Goal: Check status

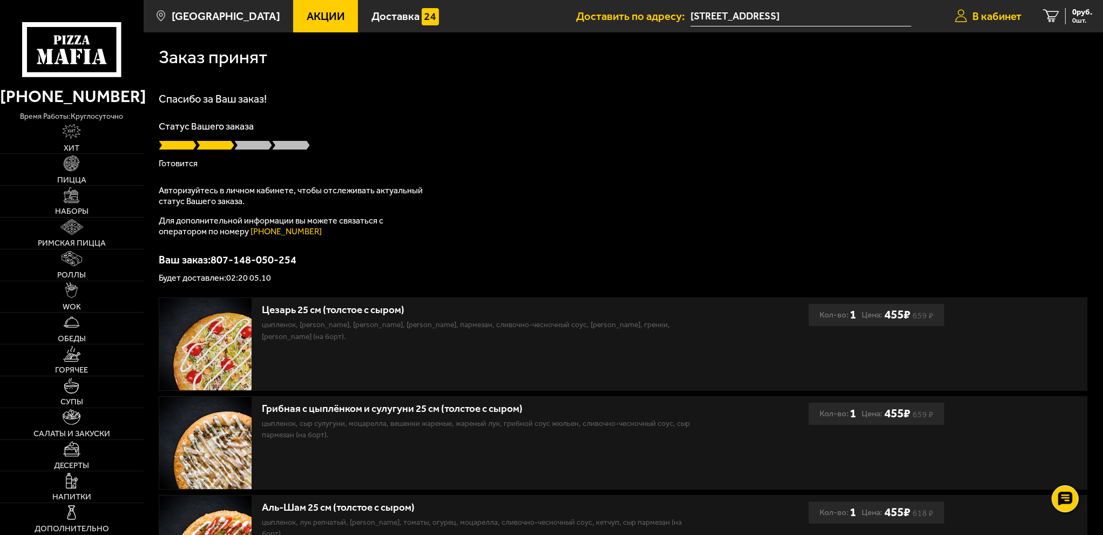
click at [978, 12] on span "В кабинет" at bounding box center [997, 16] width 49 height 11
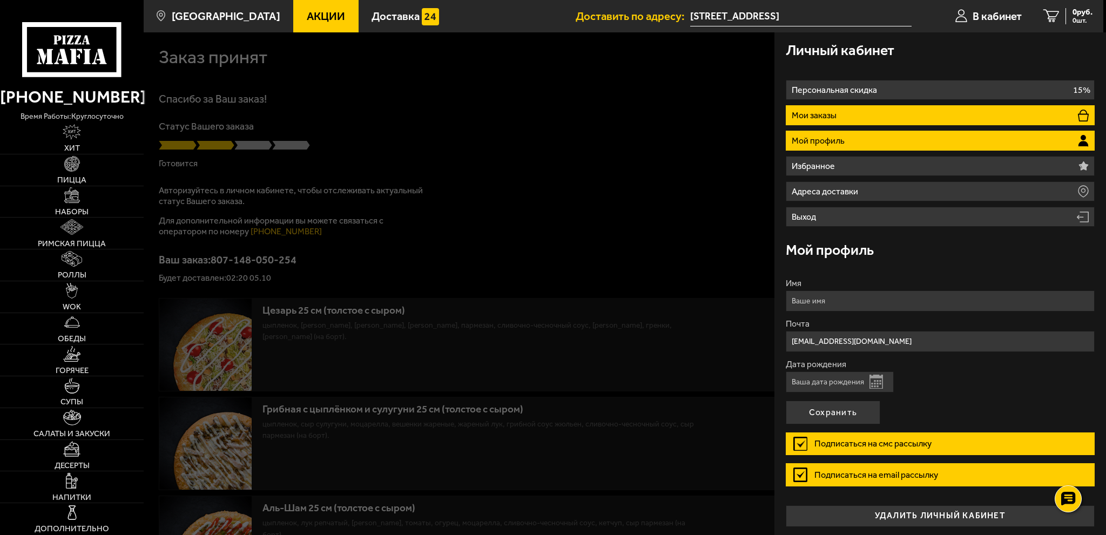
click at [838, 120] on li "Мои заказы" at bounding box center [940, 115] width 309 height 20
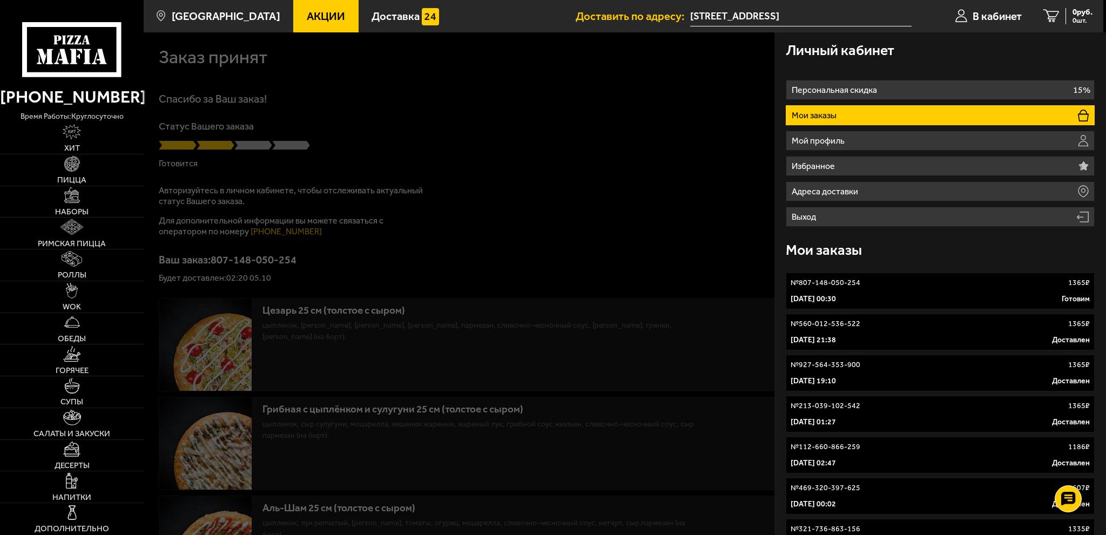
click at [910, 298] on div "5 октября 2025 г. 00:30 Готовим" at bounding box center [940, 299] width 299 height 11
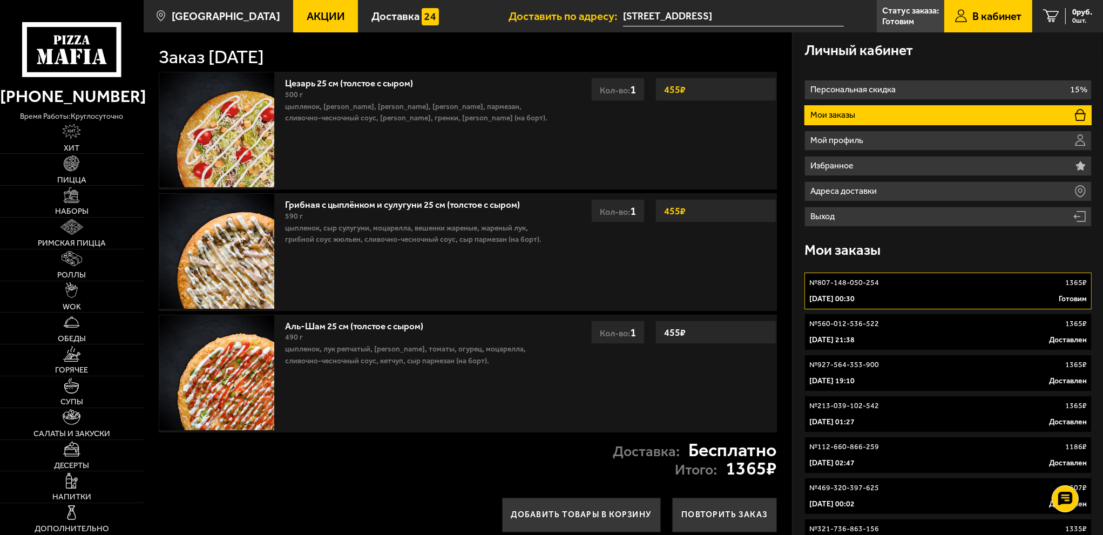
click at [864, 293] on link "№ 807-148-050-254 1365 ₽ 5 октября 2025 г. 00:30 Готовим" at bounding box center [948, 291] width 287 height 37
click at [936, 340] on div "20 сентября 2025 г. 21:38 Доставлен" at bounding box center [948, 340] width 278 height 11
click at [933, 296] on div "5 октября 2025 г. 00:30 Готовим" at bounding box center [948, 299] width 278 height 11
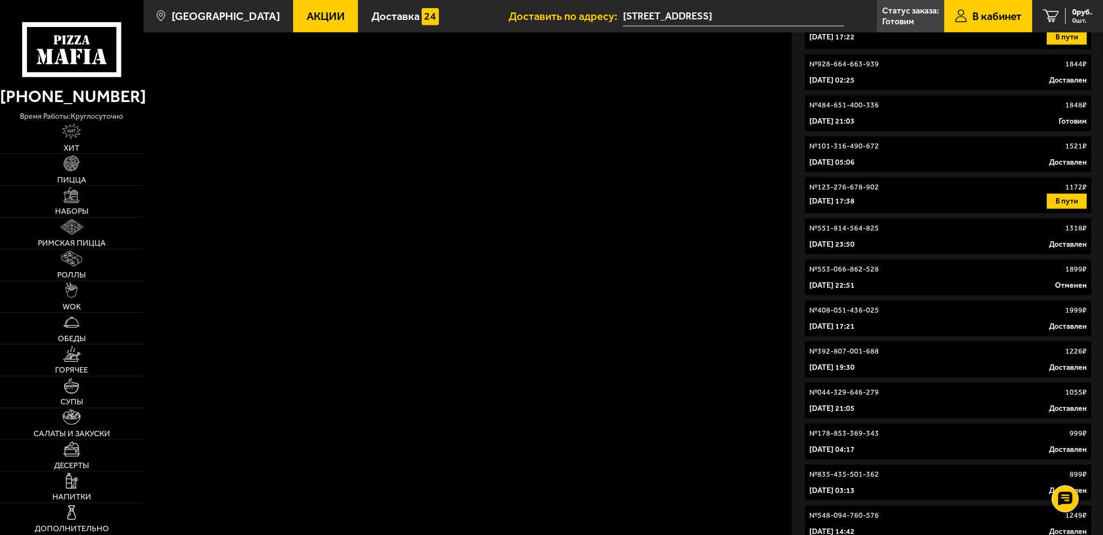
scroll to position [1919, 0]
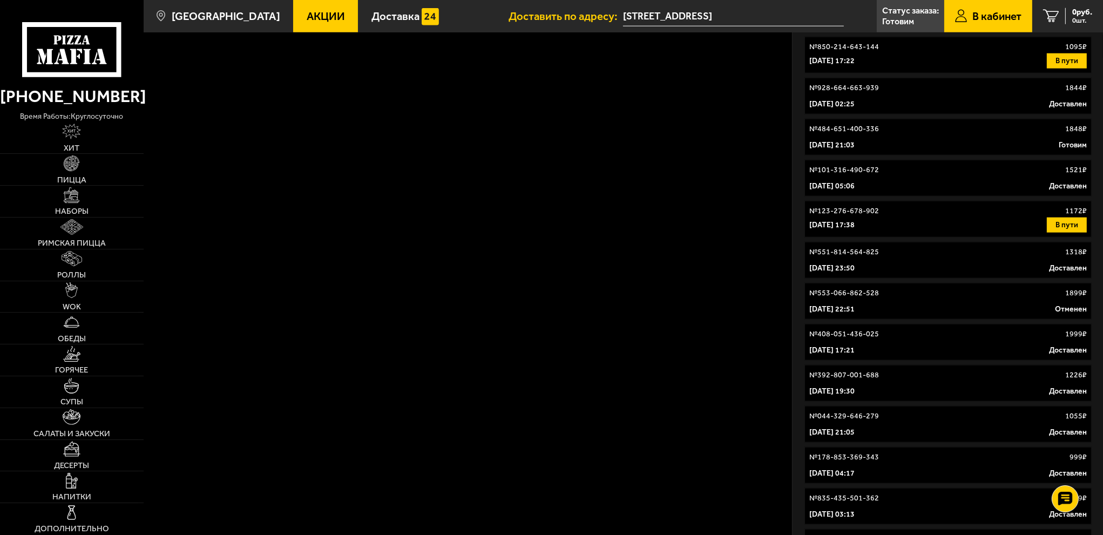
click at [907, 228] on div "9 ноября 2024 г. 17:38 В пути" at bounding box center [948, 225] width 278 height 15
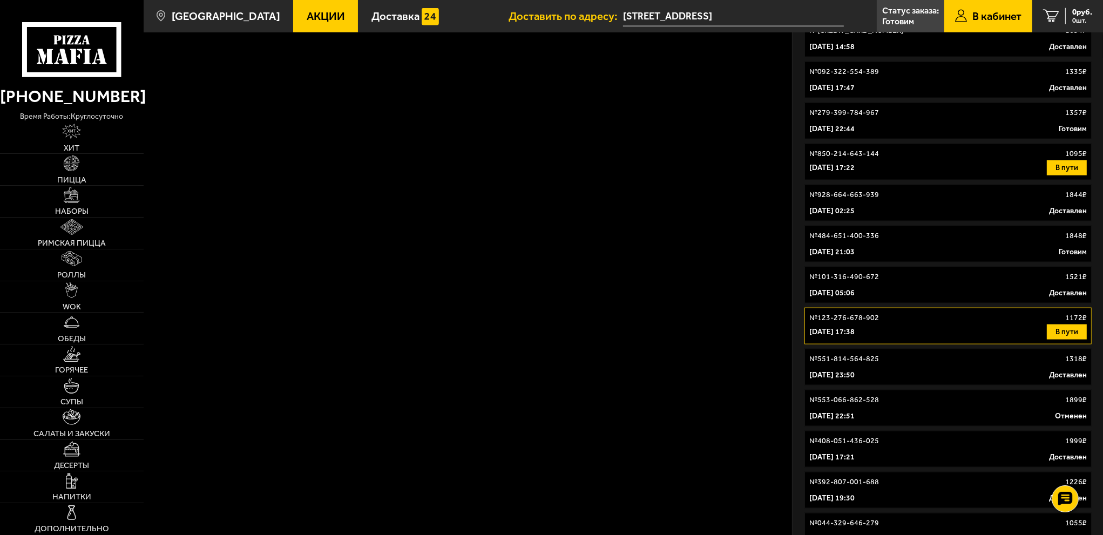
scroll to position [1811, 0]
click at [967, 160] on link "№ 850-214-643-144 1095 ₽ 14 декабря 2024 г. 17:22 В пути" at bounding box center [948, 163] width 287 height 37
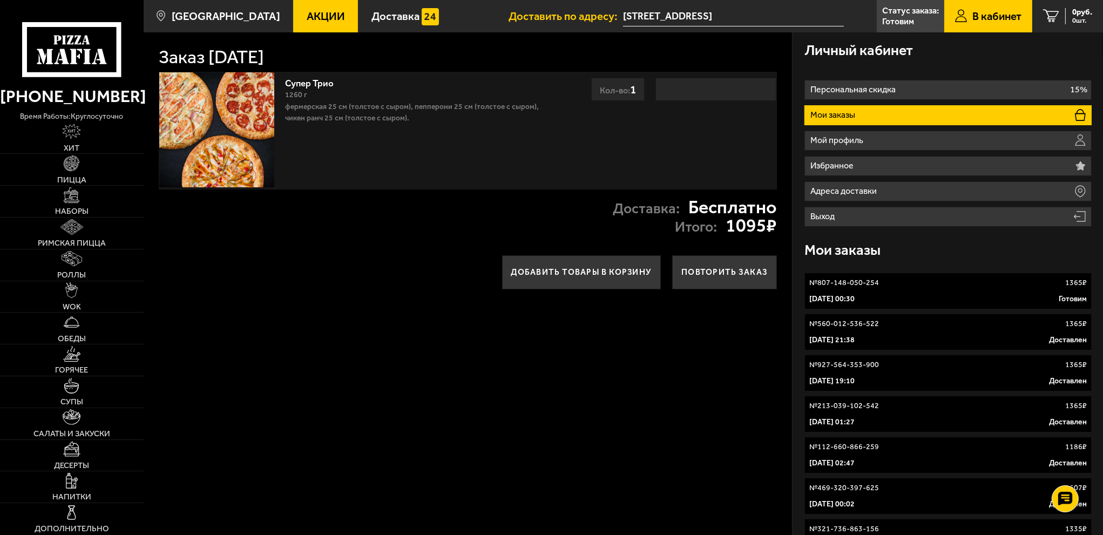
click at [974, 295] on div "5 октября 2025 г. 00:30 Готовим" at bounding box center [948, 299] width 278 height 11
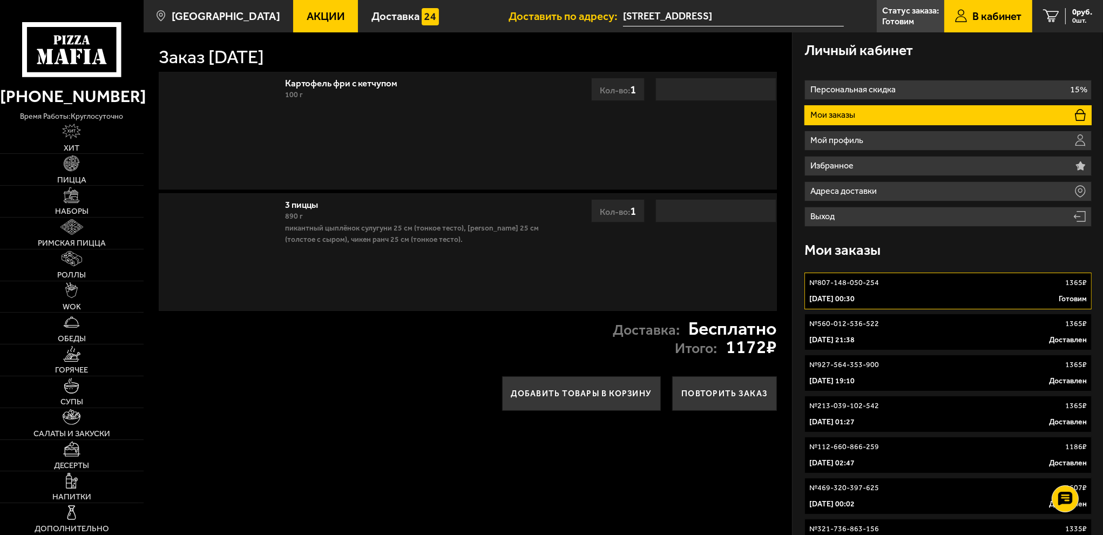
scroll to position [1811, 0]
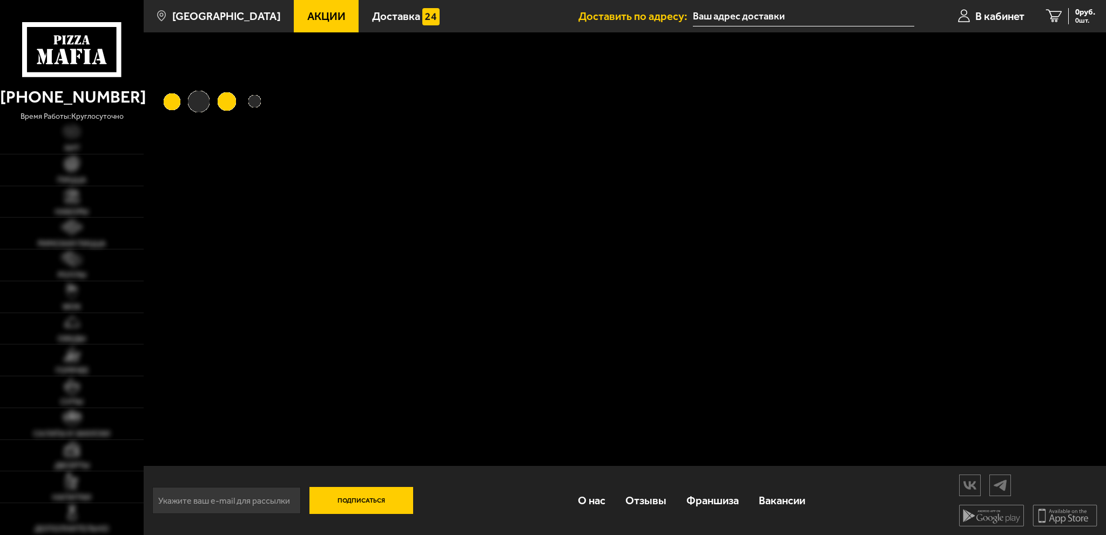
type input "[STREET_ADDRESS]"
